Goal: Information Seeking & Learning: Learn about a topic

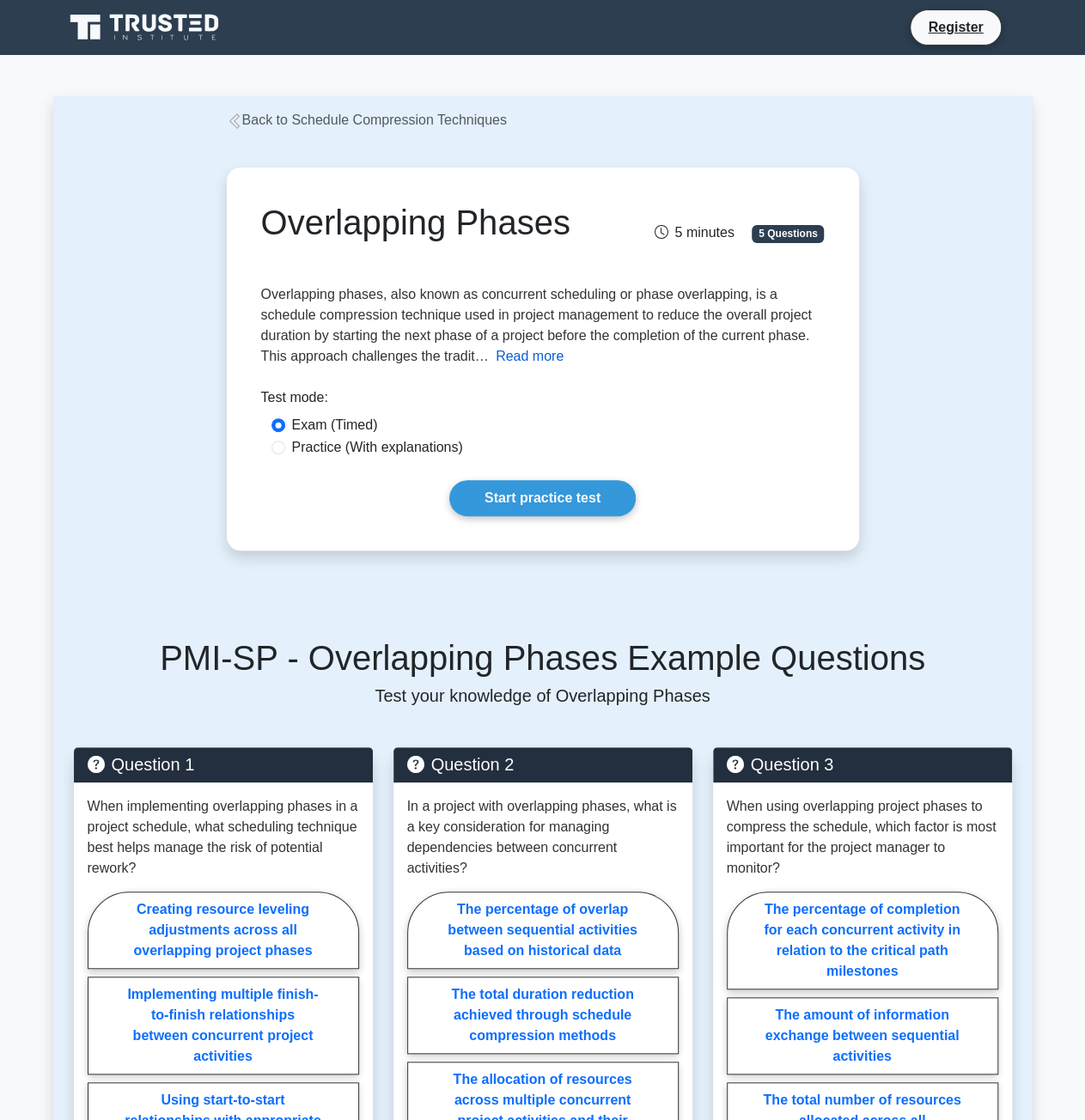
click at [519, 365] on button "Read more" at bounding box center [529, 356] width 68 height 21
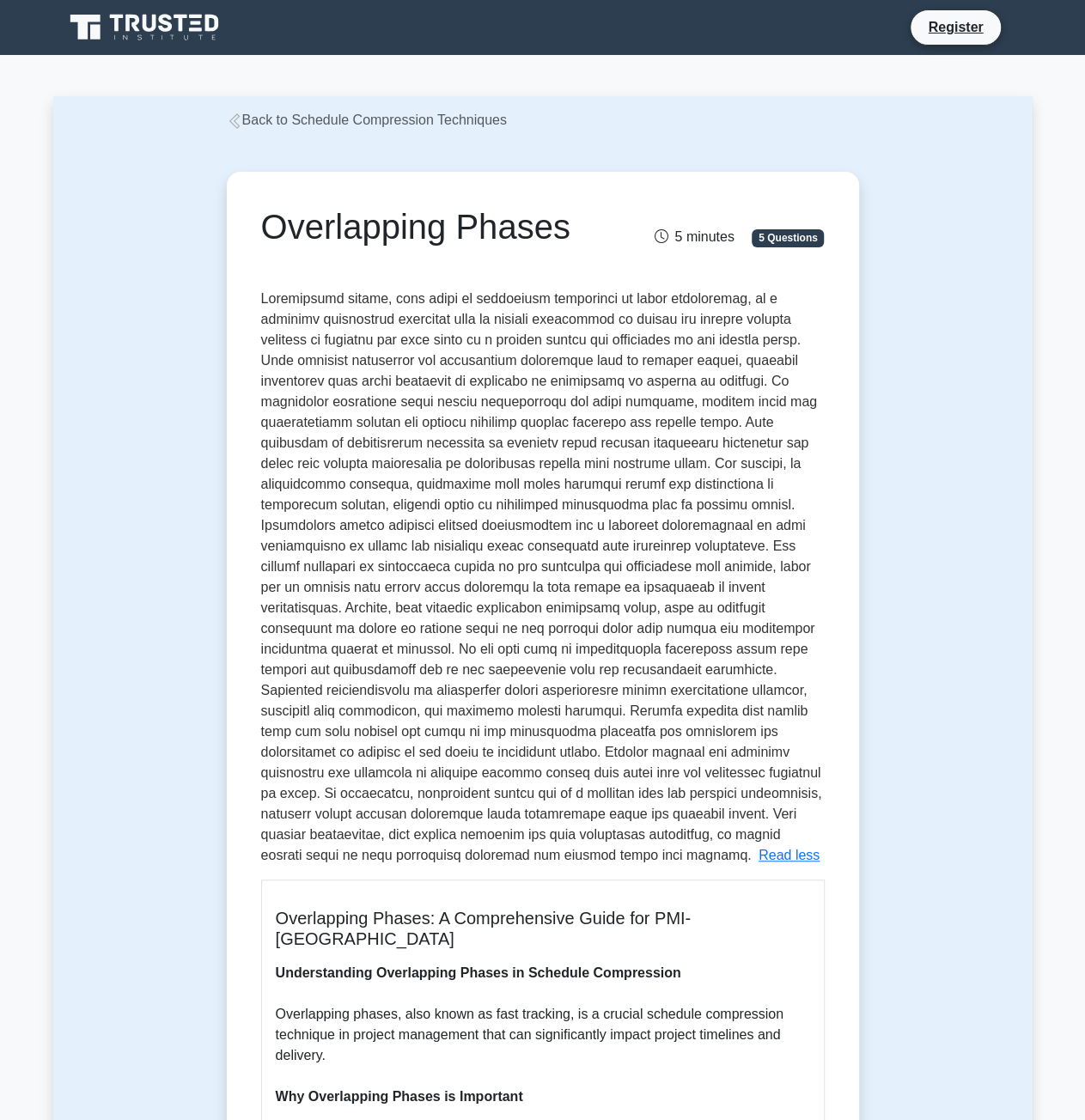
click at [235, 123] on icon at bounding box center [234, 121] width 15 height 15
